Goal: Transaction & Acquisition: Purchase product/service

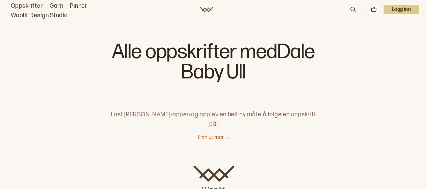
click at [351, 9] on icon at bounding box center [352, 9] width 7 height 7
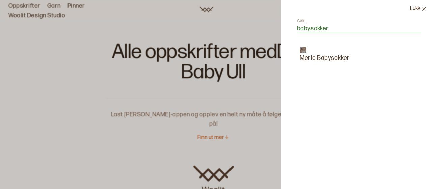
type input "babysokker"
click at [304, 50] on img at bounding box center [303, 50] width 7 height 7
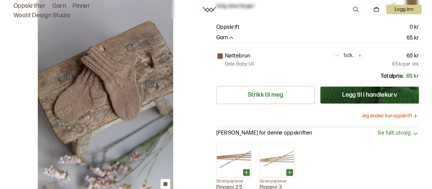
scroll to position [68, 0]
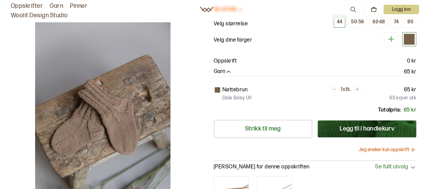
click at [357, 88] on icon at bounding box center [356, 88] width 3 height 3
click at [334, 89] on icon at bounding box center [333, 89] width 5 height 5
click at [334, 89] on icon at bounding box center [334, 89] width 5 height 5
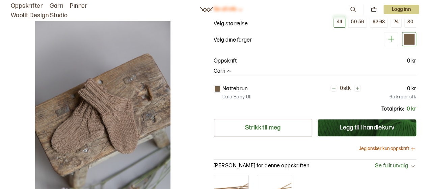
click at [365, 125] on button "Legg til i handlekurv" at bounding box center [367, 127] width 99 height 17
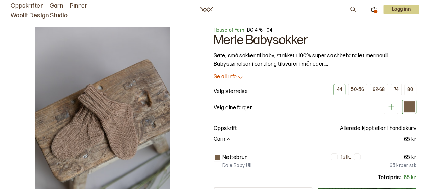
click at [238, 76] on icon at bounding box center [240, 77] width 7 height 7
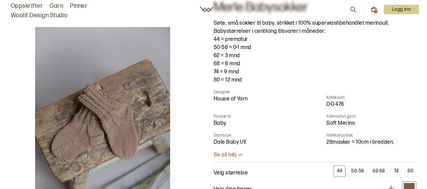
scroll to position [68, 0]
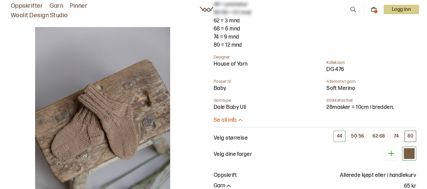
click at [410, 137] on div "80" at bounding box center [410, 136] width 6 height 6
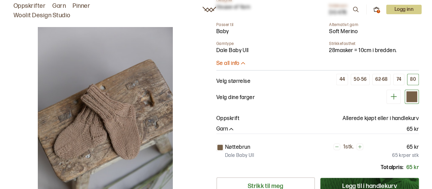
scroll to position [135, 0]
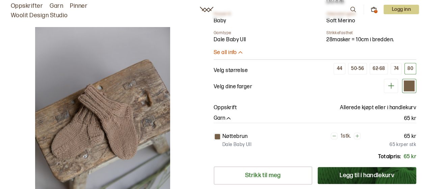
click at [360, 135] on button at bounding box center [357, 135] width 7 height 7
click at [332, 136] on icon at bounding box center [333, 135] width 5 height 5
click at [332, 136] on icon at bounding box center [334, 135] width 5 height 5
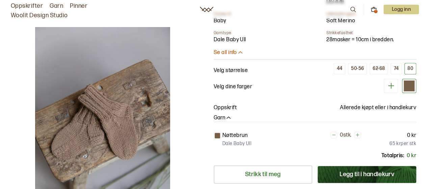
click at [360, 171] on button "Legg til i handlekurv" at bounding box center [367, 174] width 99 height 17
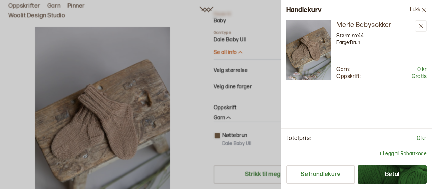
click at [383, 169] on button "Betal" at bounding box center [392, 174] width 69 height 18
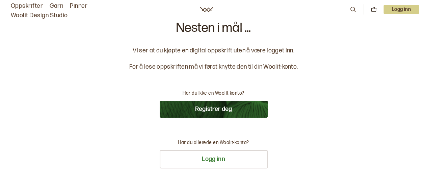
click at [214, 107] on button "Registrer deg" at bounding box center [214, 109] width 108 height 17
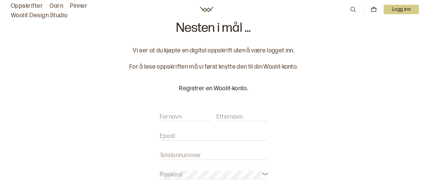
click at [203, 118] on input "Fornavn" at bounding box center [185, 117] width 51 height 8
type input "kathinka"
type input "Grøm"
type input "Kathinka.grom@byskolen.no"
type input "91854380"
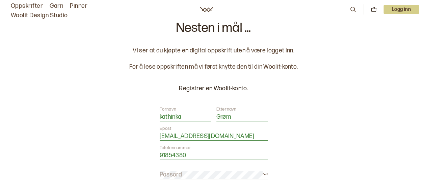
drag, startPoint x: 237, startPoint y: 134, endPoint x: 161, endPoint y: 129, distance: 76.8
click at [161, 132] on div "Epost Kathinka.grom@byskolen.no" at bounding box center [214, 136] width 108 height 8
type input "kgroem@gmail.com"
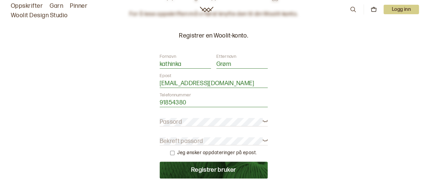
scroll to position [68, 0]
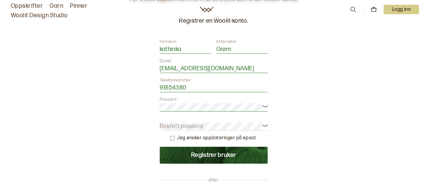
click at [174, 118] on form "Fornavn kathinka Etternavn Grøm Epost kgroem@gmail.com Telefonnummer 91854380 P…" at bounding box center [214, 100] width 108 height 125
click at [171, 122] on label "Bekreft passord" at bounding box center [182, 126] width 44 height 8
click at [174, 139] on input "checkbox" at bounding box center [172, 138] width 4 height 4
checkbox input "true"
click at [198, 156] on button "Registrer bruker" at bounding box center [214, 154] width 108 height 17
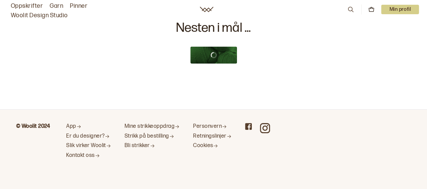
scroll to position [0, 0]
